Goal: Task Accomplishment & Management: Complete application form

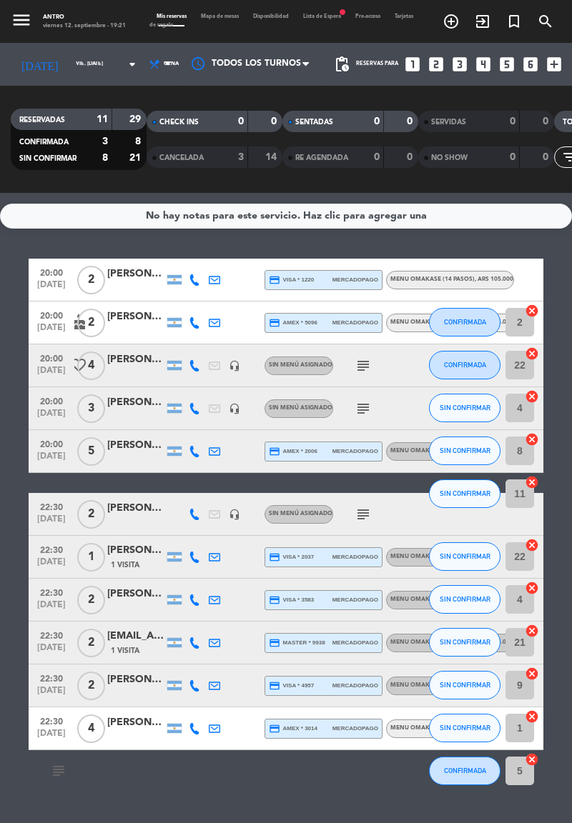
click at [325, 18] on span "Lista de Espera fiber_manual_record" at bounding box center [322, 16] width 52 height 5
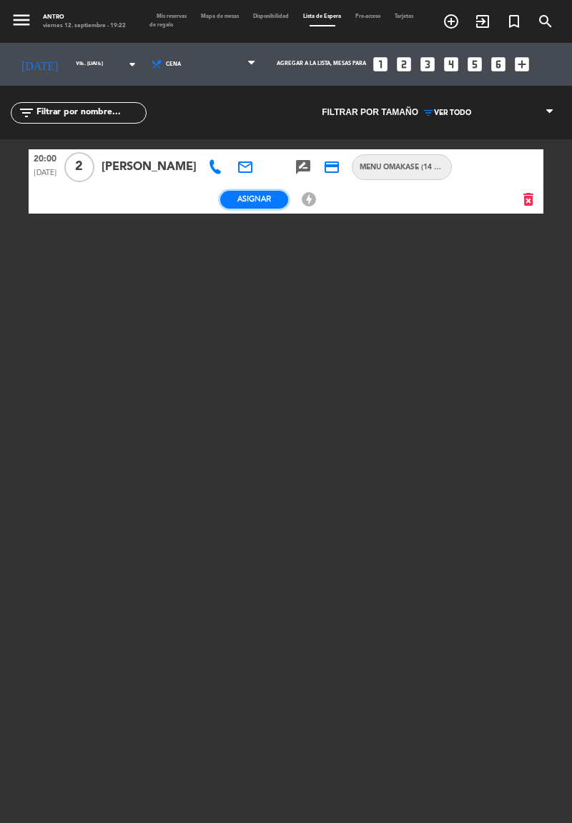
click at [271, 194] on span "Asignar" at bounding box center [254, 199] width 34 height 11
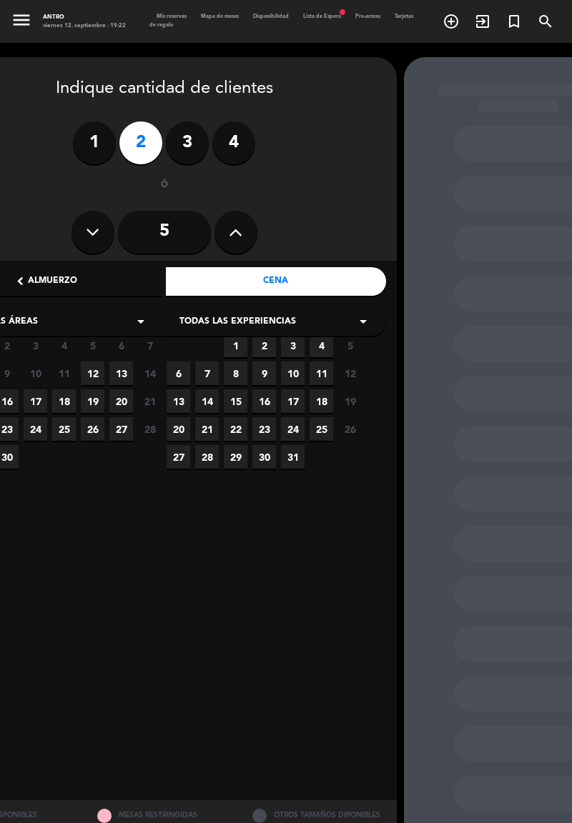
click at [93, 371] on span "12" at bounding box center [93, 374] width 24 height 24
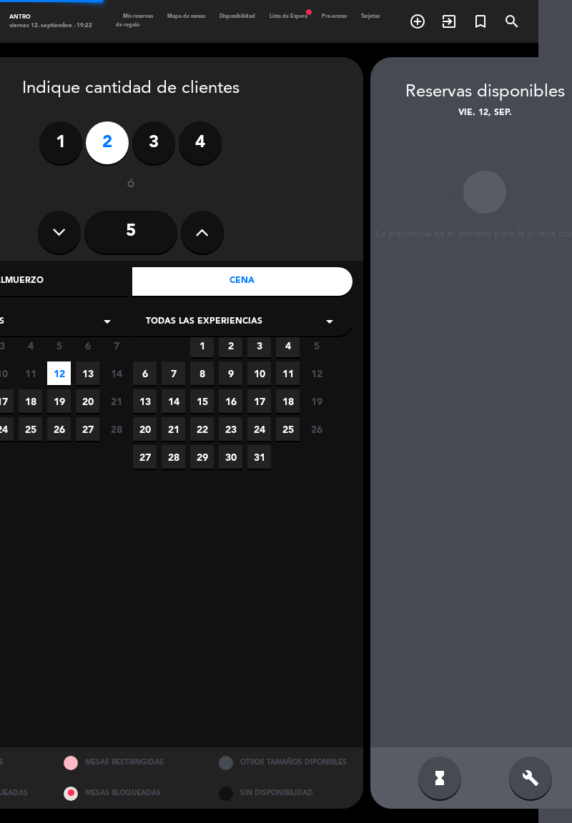
scroll to position [0, 61]
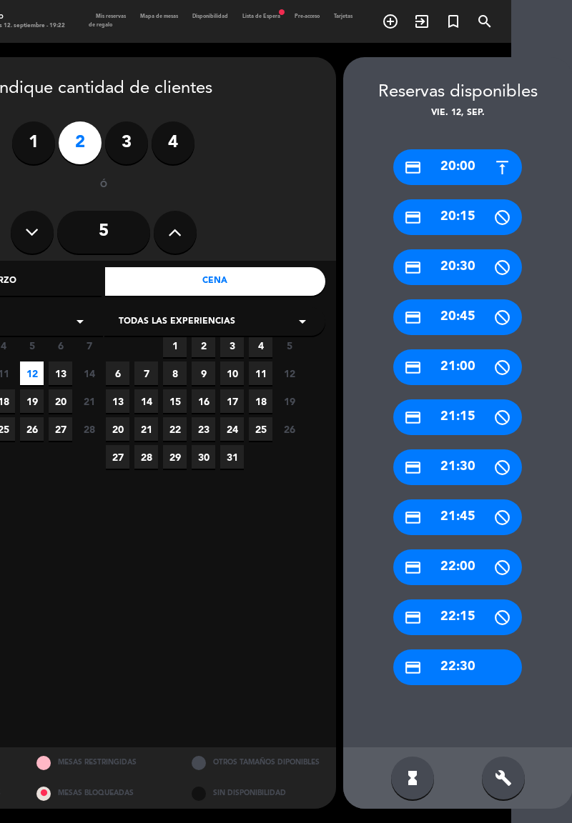
click at [478, 650] on div "credit_card 22:30" at bounding box center [457, 668] width 129 height 36
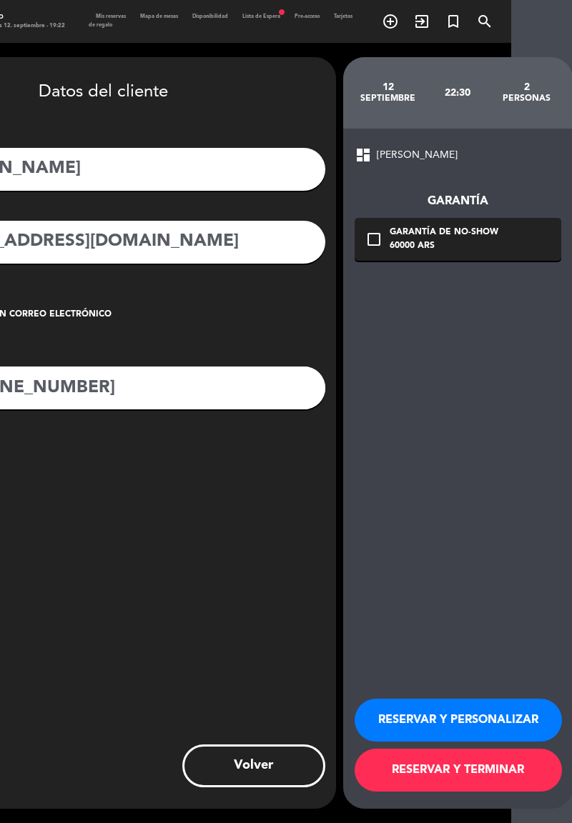
click at [487, 731] on button "RESERVAR Y PERSONALIZAR" at bounding box center [457, 720] width 207 height 43
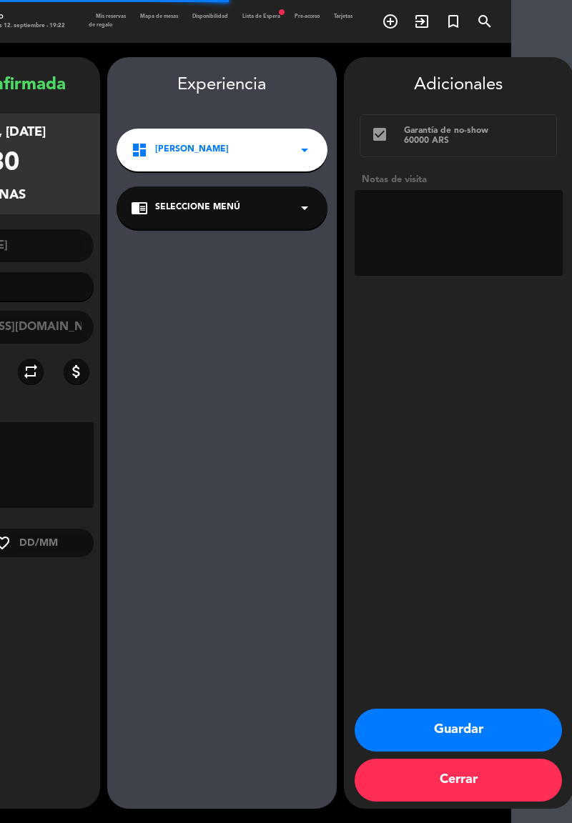
type input "[PHONE_NUMBER]"
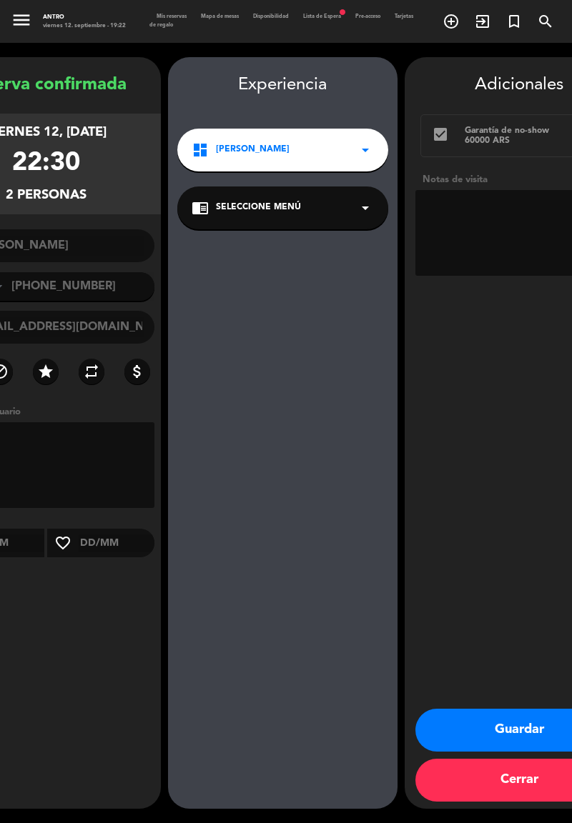
click at [487, 190] on textarea at bounding box center [519, 233] width 208 height 86
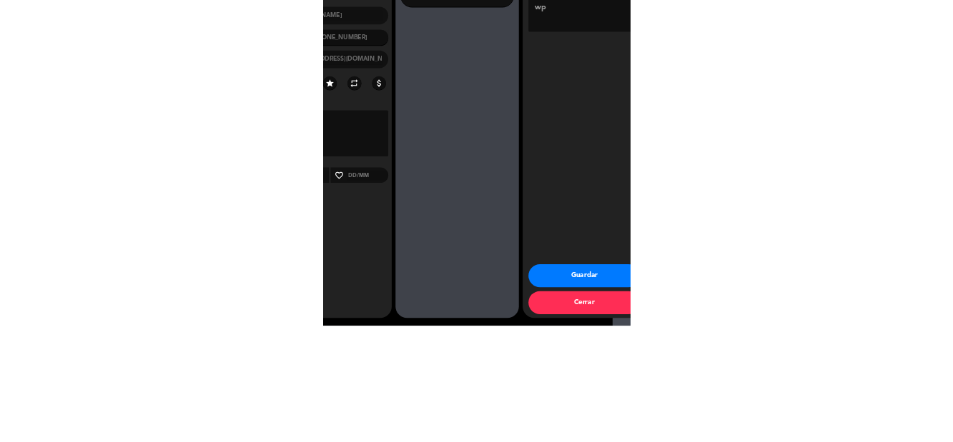
scroll to position [69, 0]
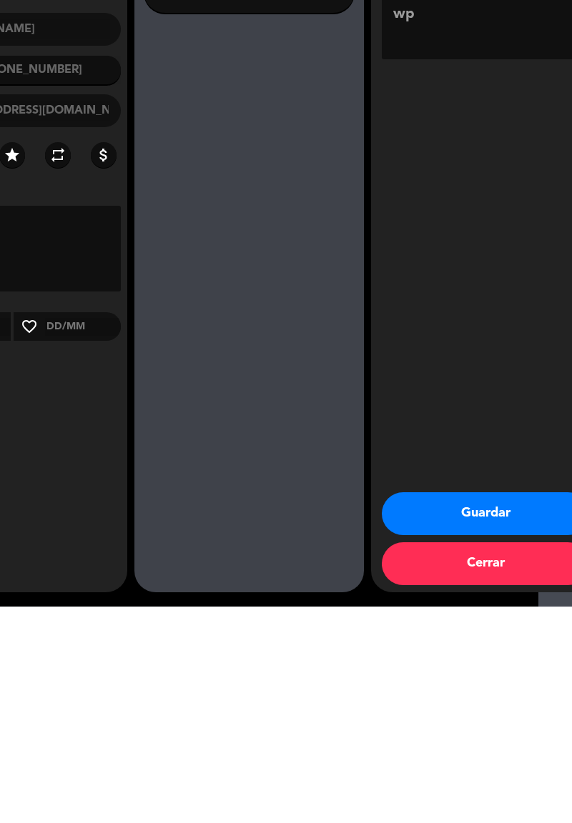
type textarea "Pago 60k, comprobante wp"
click at [494, 731] on button "Guardar" at bounding box center [485, 730] width 207 height 43
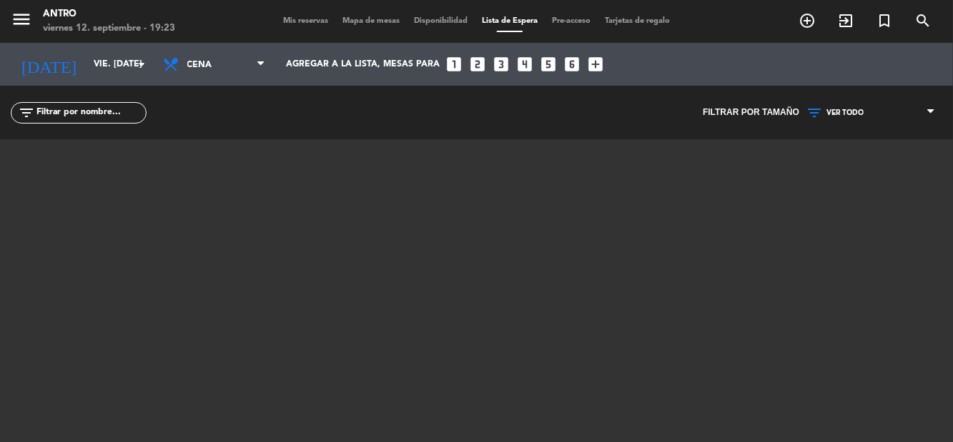
click at [288, 19] on span "Mis reservas" at bounding box center [305, 21] width 59 height 8
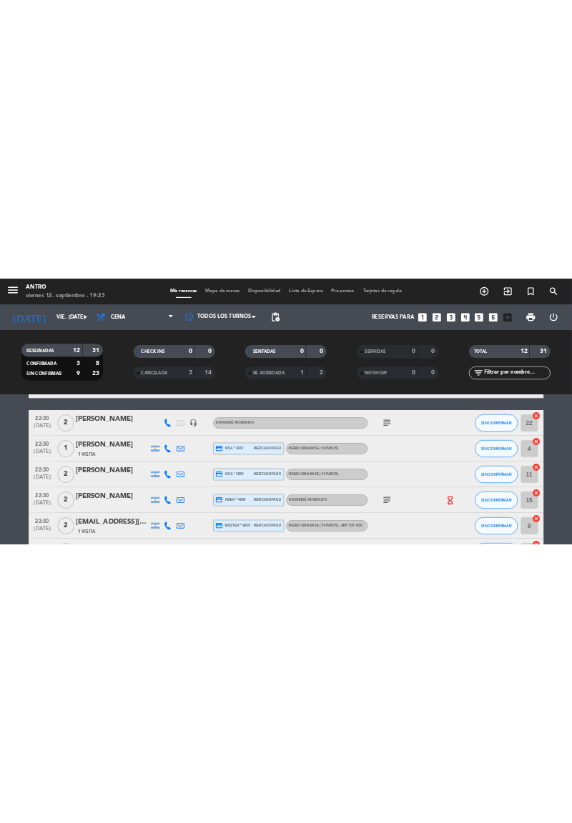
scroll to position [275, 0]
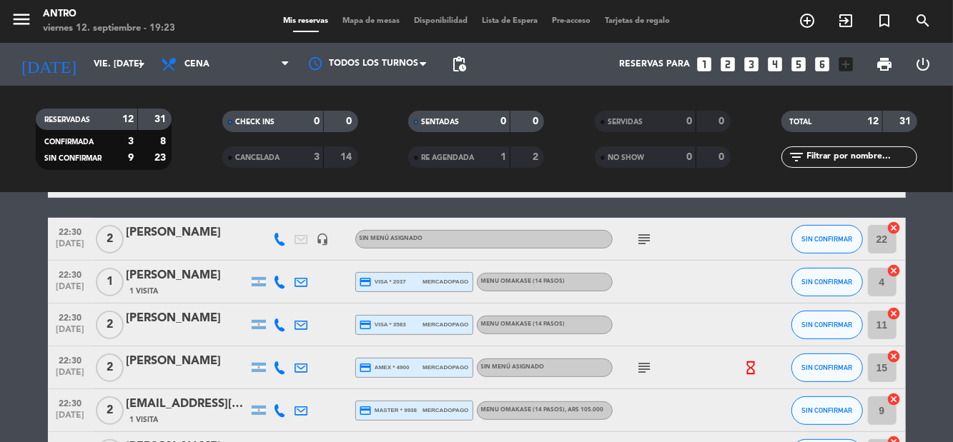
click at [754, 362] on icon "hourglass_empty" at bounding box center [750, 368] width 16 height 16
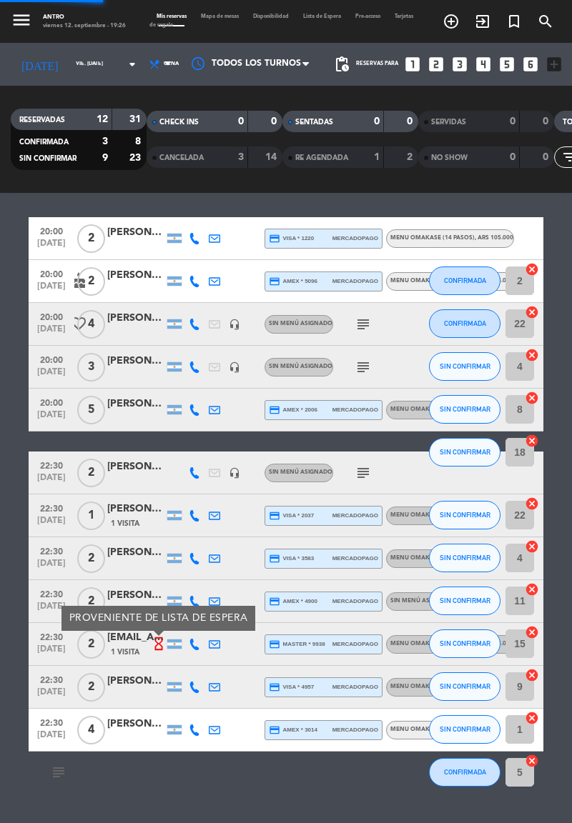
scroll to position [0, 0]
